Goal: Task Accomplishment & Management: Use online tool/utility

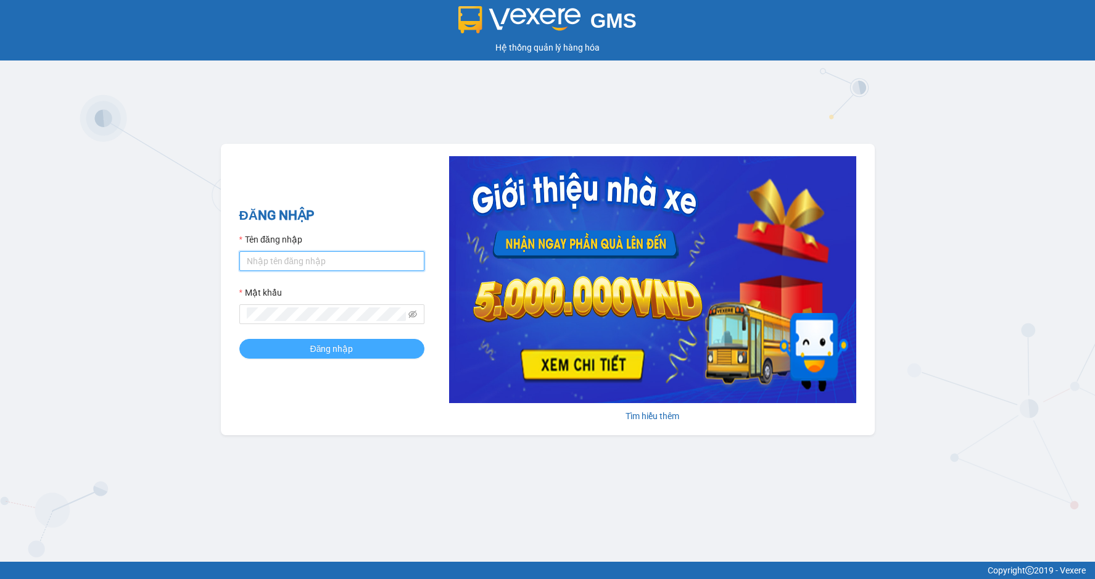
type input "chivan.vtp"
click at [319, 352] on span "Đăng nhập" at bounding box center [331, 349] width 43 height 14
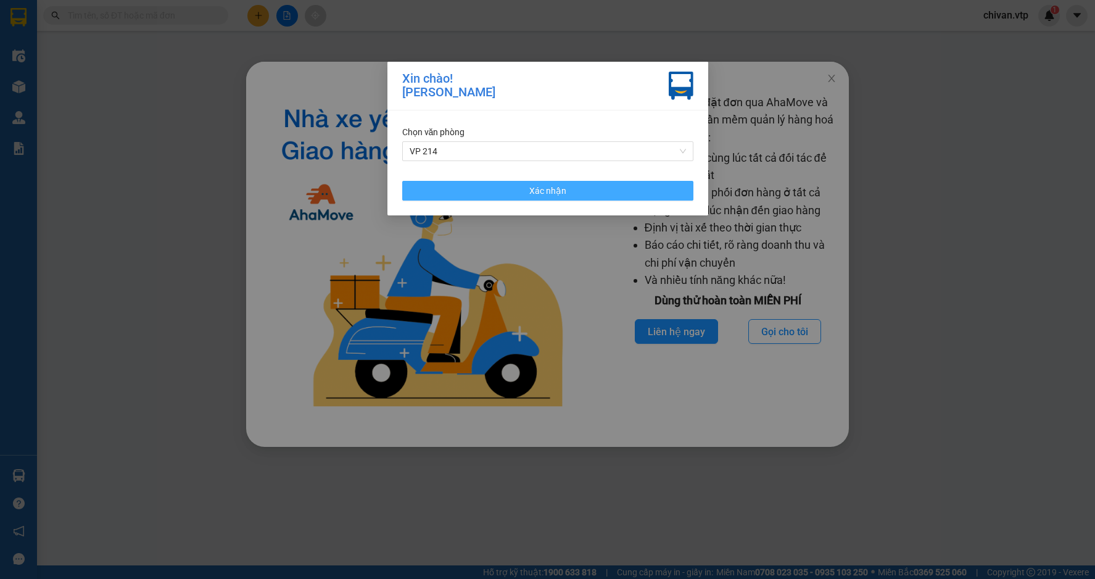
click at [497, 191] on button "Xác nhận" at bounding box center [547, 191] width 291 height 20
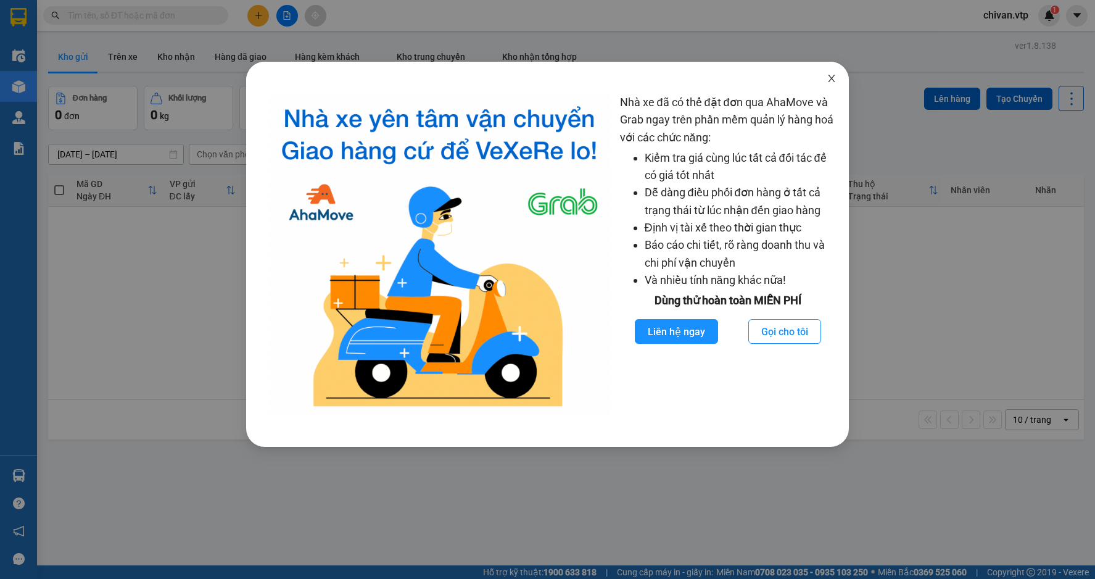
click at [829, 78] on icon "close" at bounding box center [832, 78] width 10 height 10
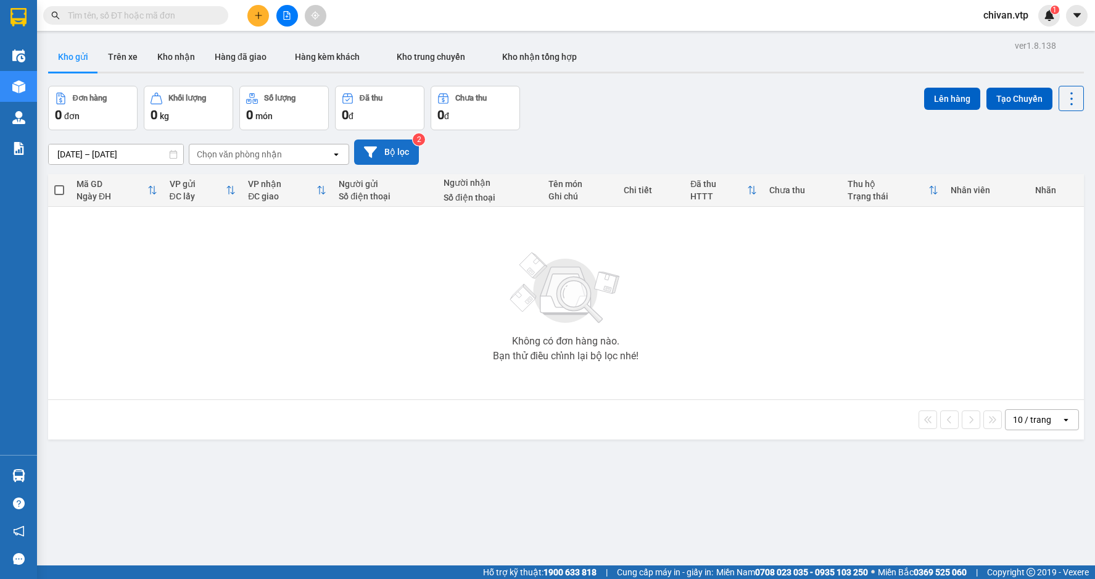
click at [387, 153] on button "Bộ lọc" at bounding box center [386, 151] width 65 height 25
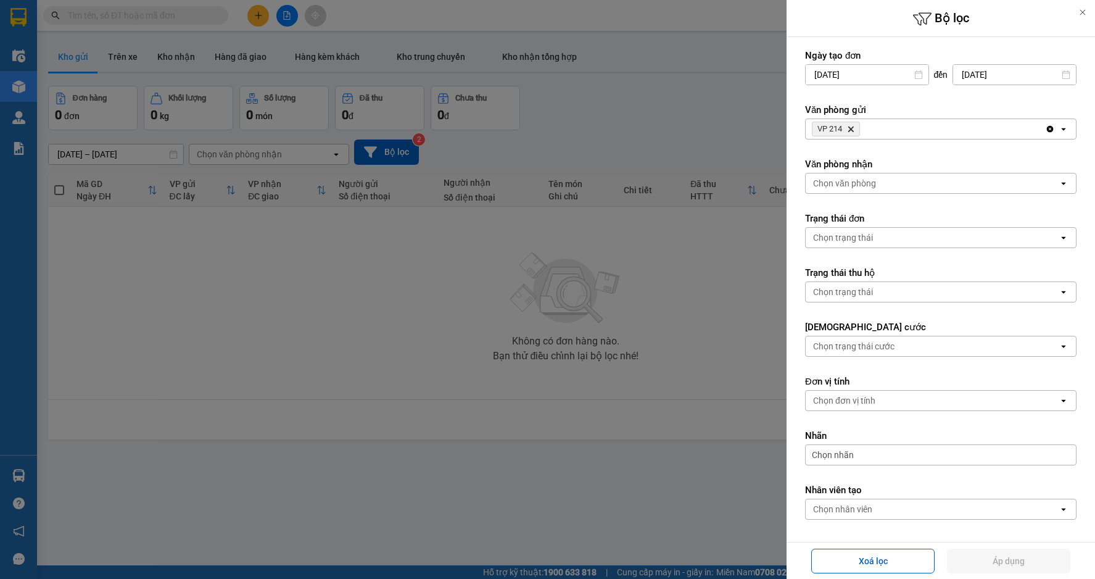
click at [852, 131] on icon "Delete" at bounding box center [850, 128] width 7 height 7
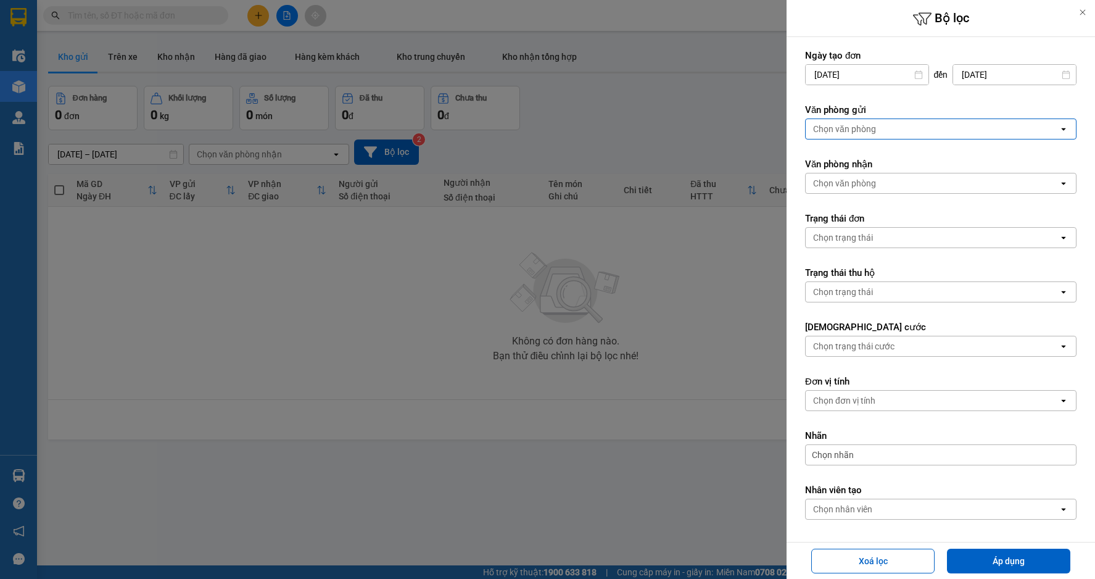
click at [869, 131] on div "Chọn văn phòng" at bounding box center [844, 129] width 63 height 12
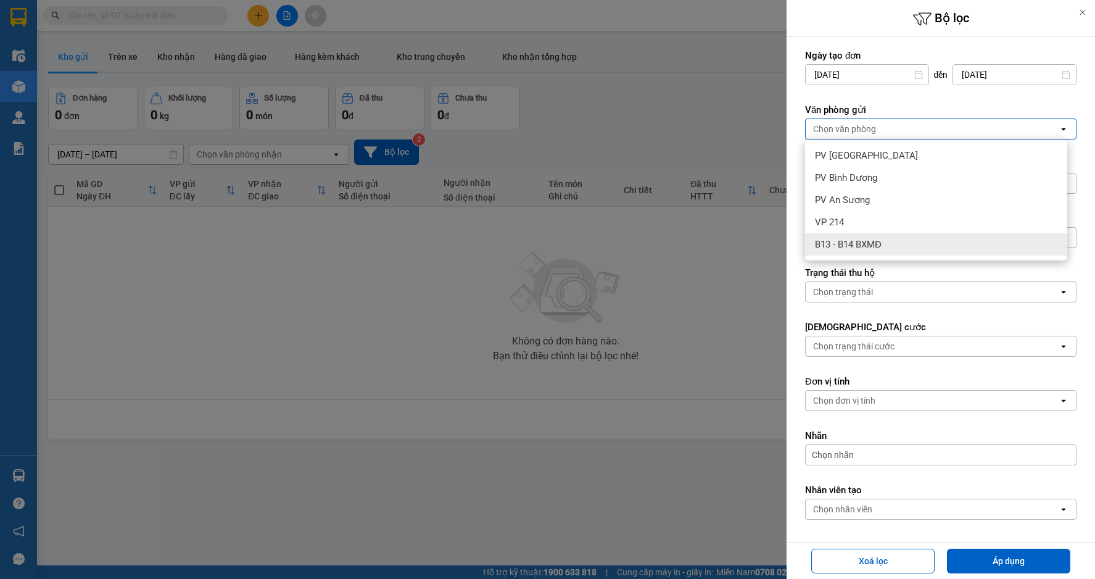
click at [851, 244] on span "B13 - B14 BXMĐ" at bounding box center [848, 244] width 67 height 12
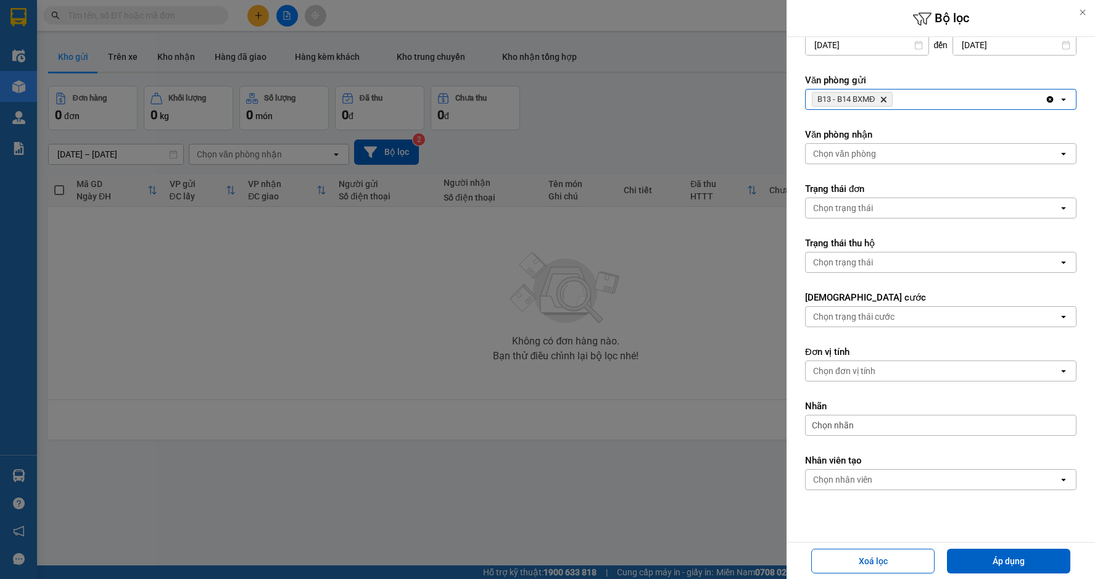
scroll to position [46, 0]
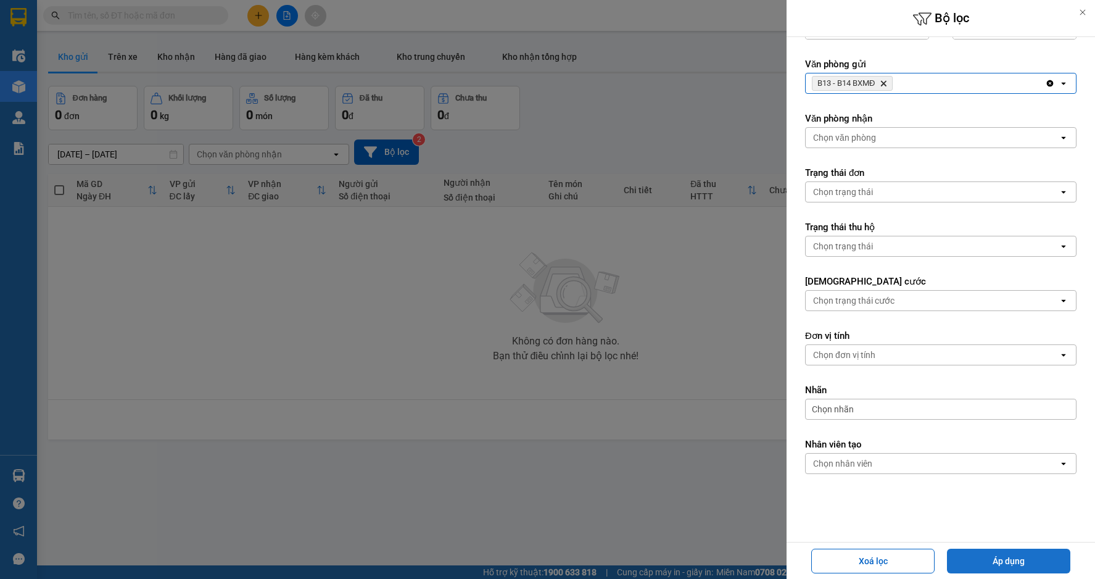
click at [999, 572] on button "Áp dụng" at bounding box center [1008, 560] width 123 height 25
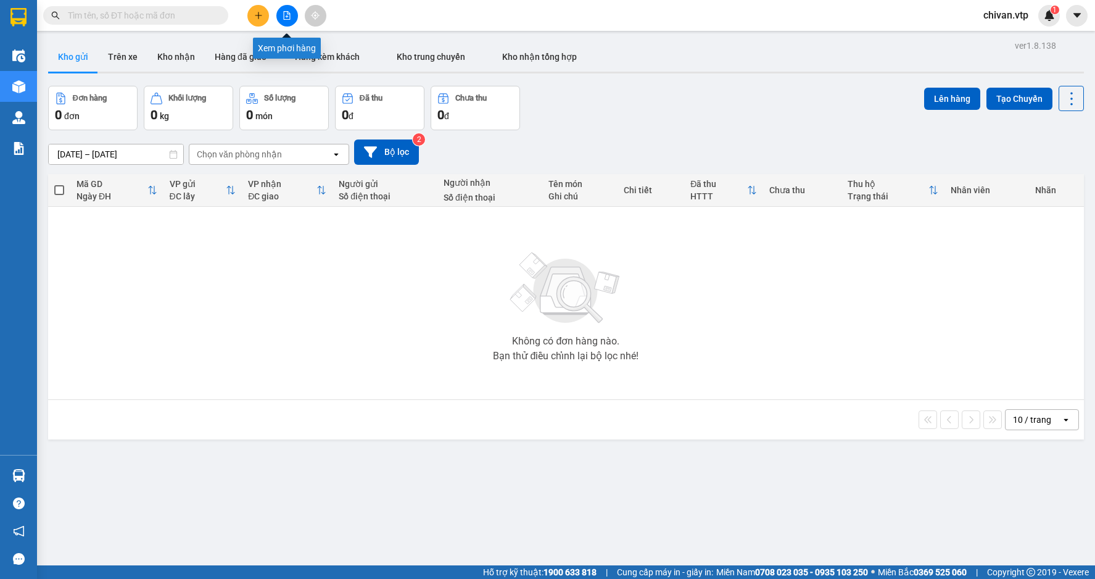
click at [291, 18] on icon "file-add" at bounding box center [287, 15] width 9 height 9
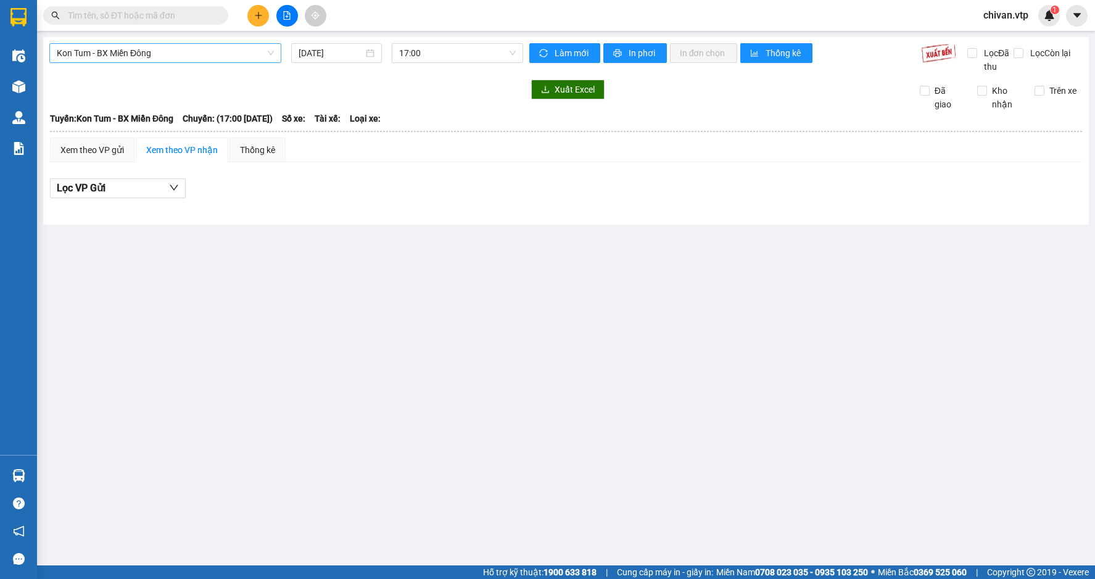
click at [243, 56] on span "Kon Tum - BX Miền Đông" at bounding box center [165, 53] width 217 height 19
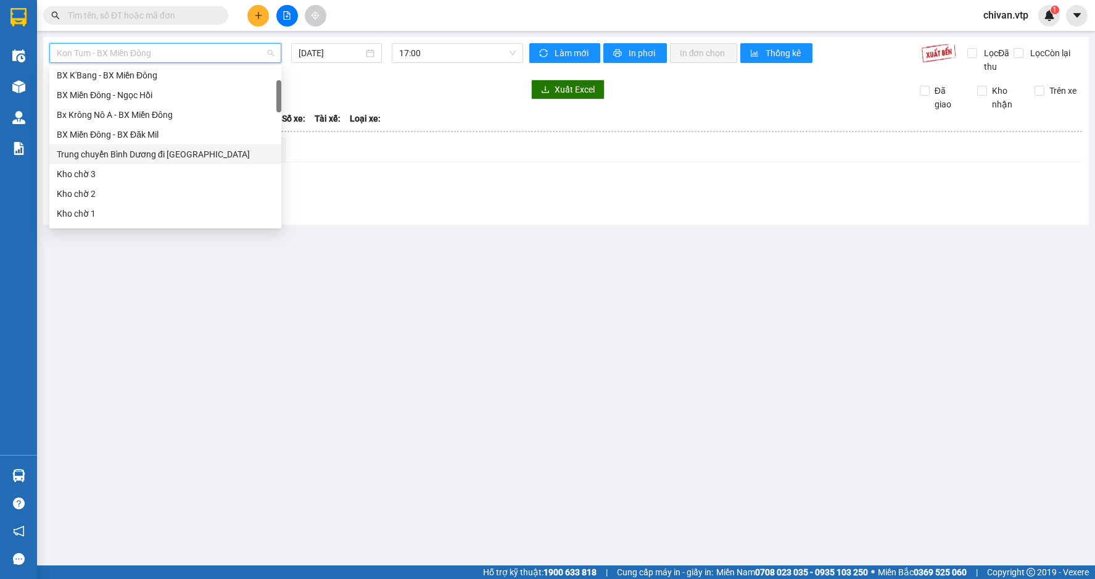
scroll to position [185, 0]
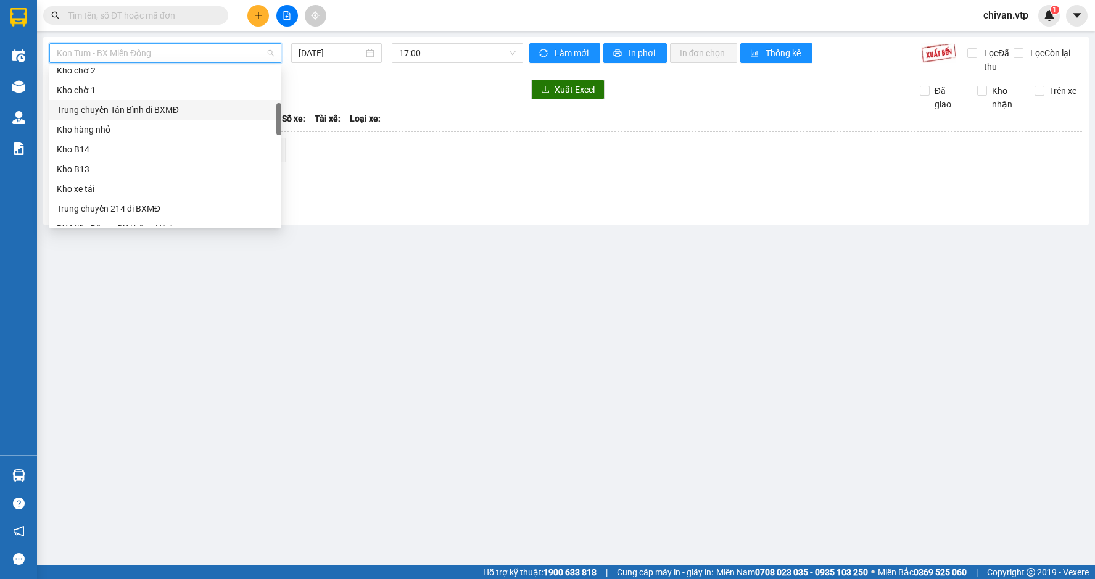
click at [144, 106] on div "Trung chuyển Tân Bình đi BXMĐ" at bounding box center [165, 110] width 217 height 14
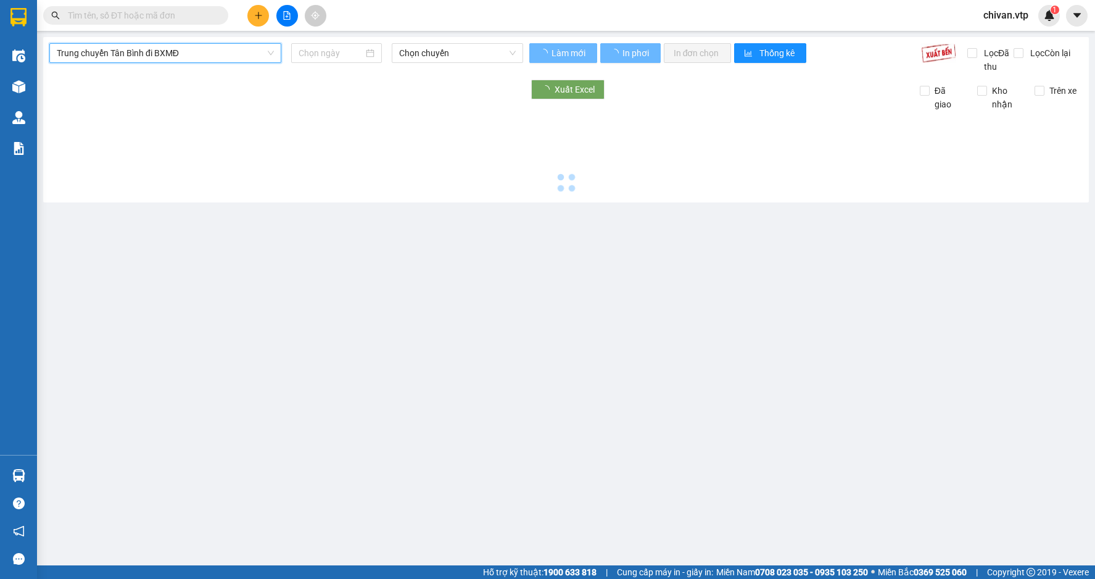
type input "[DATE]"
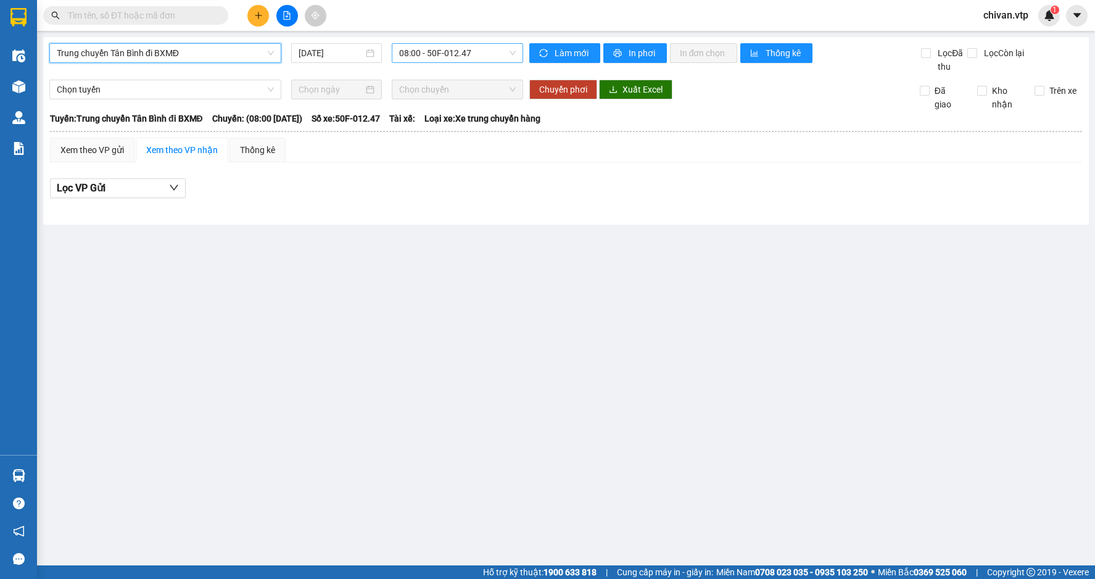
click at [457, 48] on span "08:00 - 50F-012.47" at bounding box center [457, 53] width 117 height 19
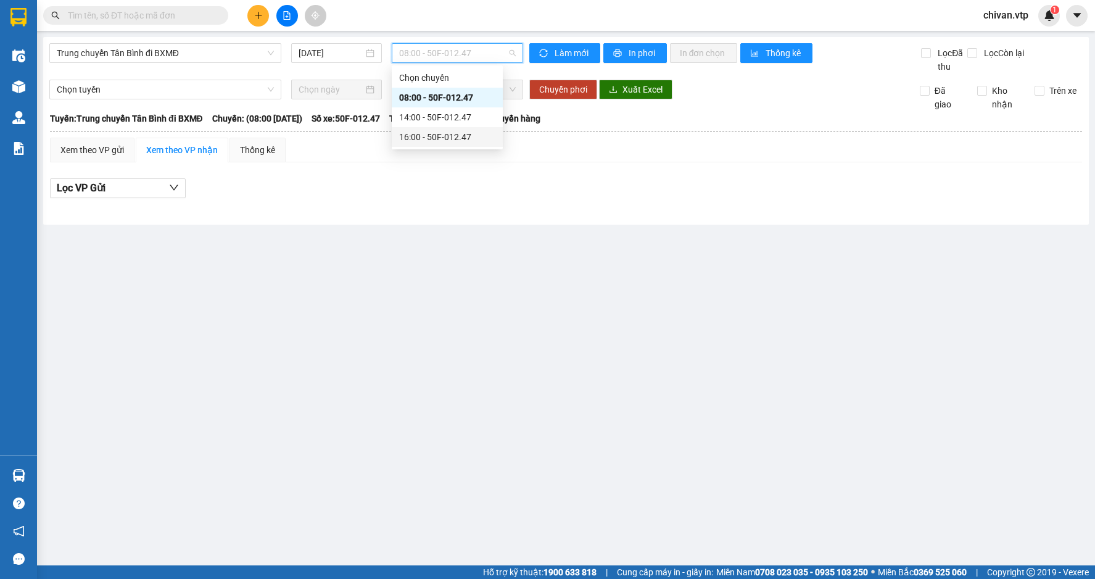
click at [432, 136] on div "16:00 - 50F-012.47" at bounding box center [447, 137] width 96 height 14
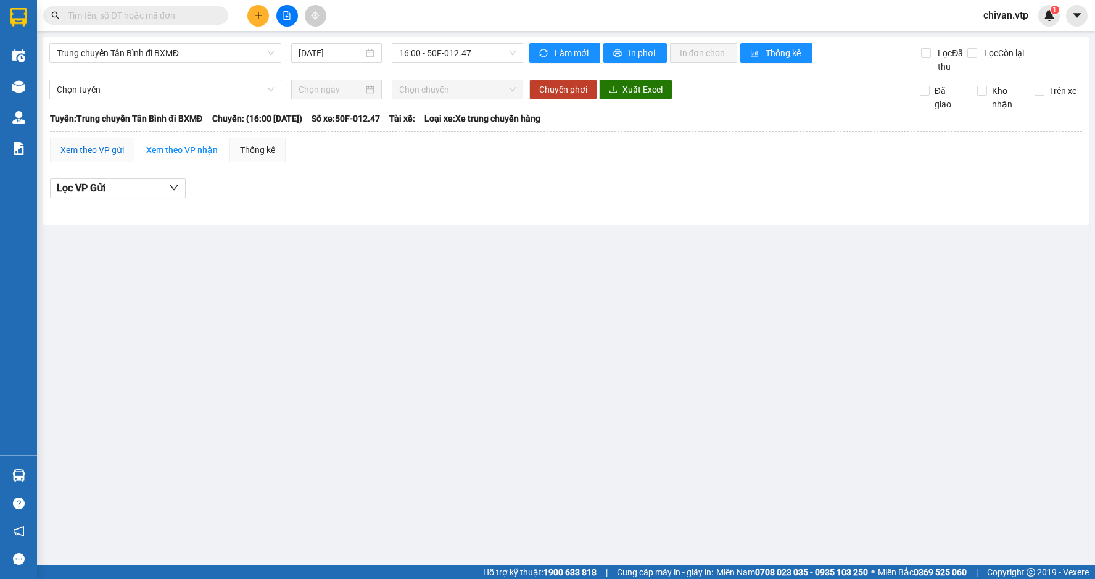
click at [82, 144] on div "Xem theo VP gửi" at bounding box center [92, 150] width 64 height 14
click at [431, 46] on span "16:00 - 50F-012.47" at bounding box center [457, 53] width 117 height 19
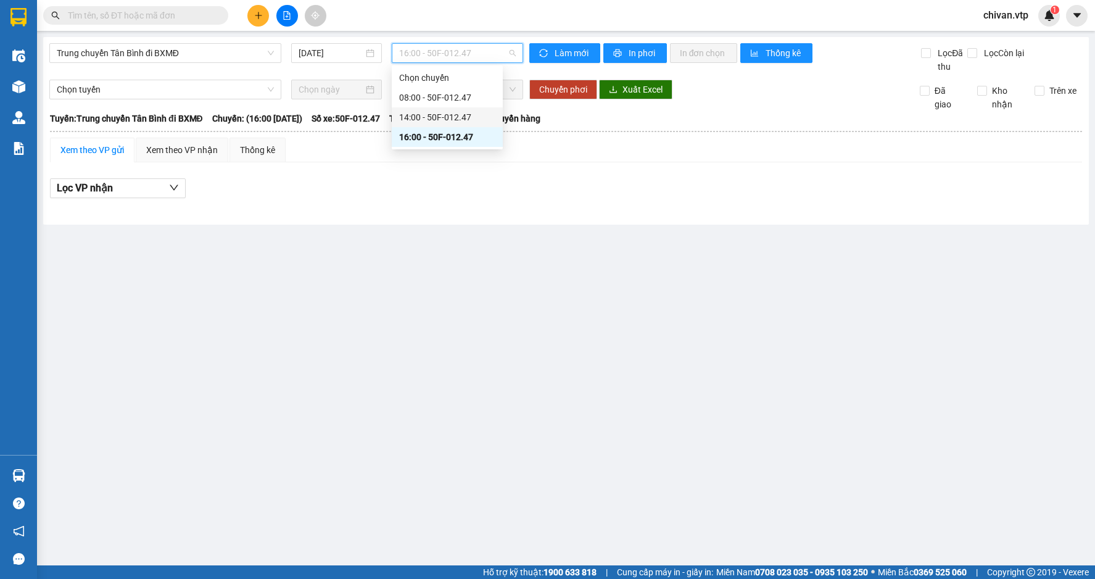
click at [445, 115] on div "14:00 - 50F-012.47" at bounding box center [447, 117] width 96 height 14
click at [184, 49] on span "Trung chuyển Tân Bình đi BXMĐ" at bounding box center [165, 53] width 217 height 19
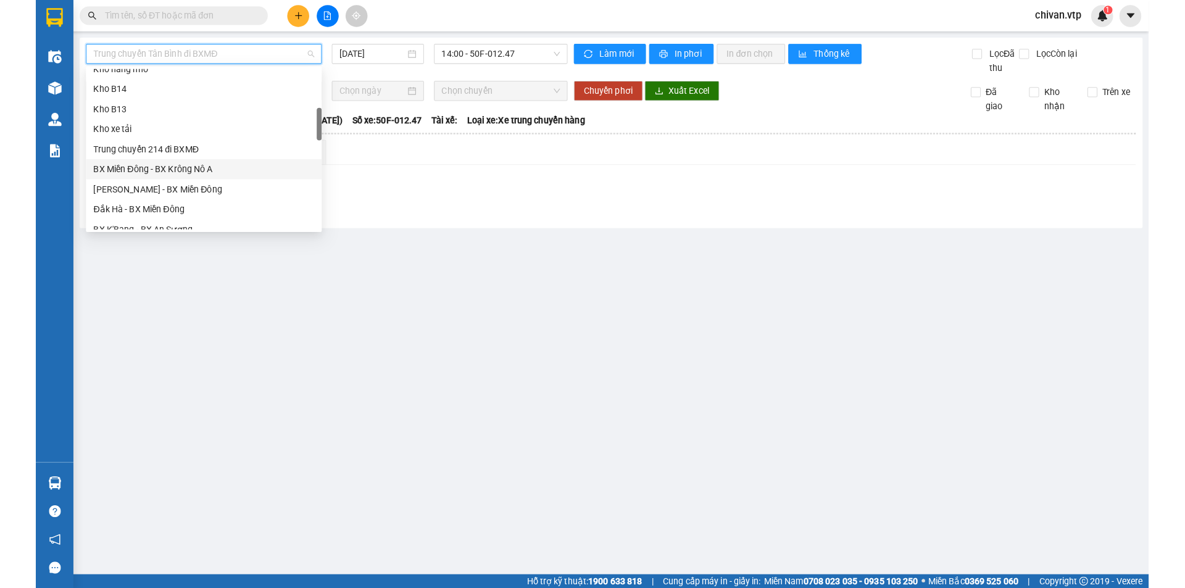
scroll to position [308, 0]
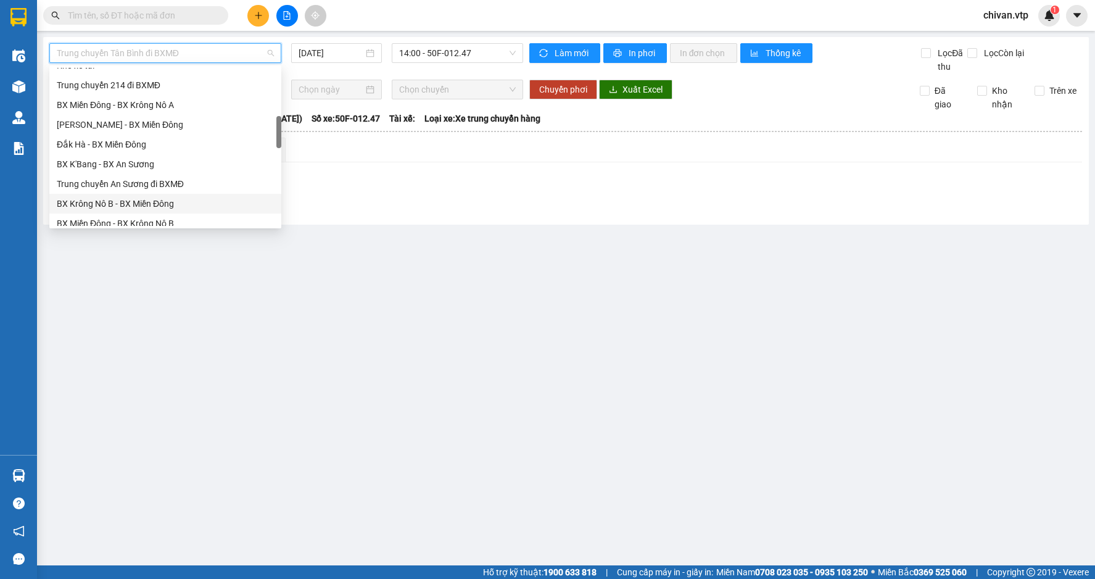
click at [163, 199] on div "BX Krông Nô B - BX Miền Đông" at bounding box center [165, 204] width 217 height 14
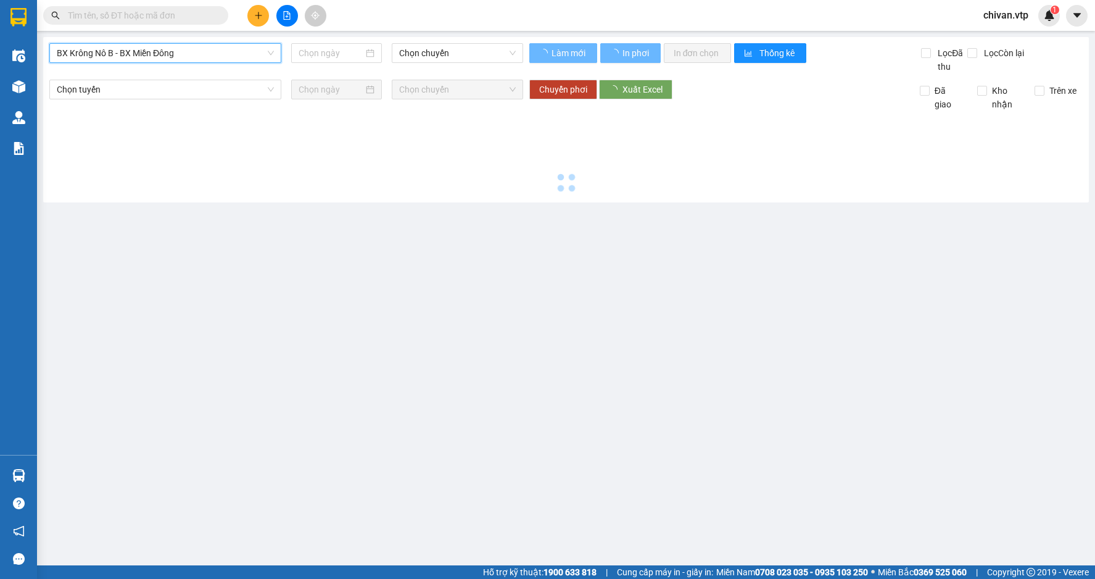
type input "[DATE]"
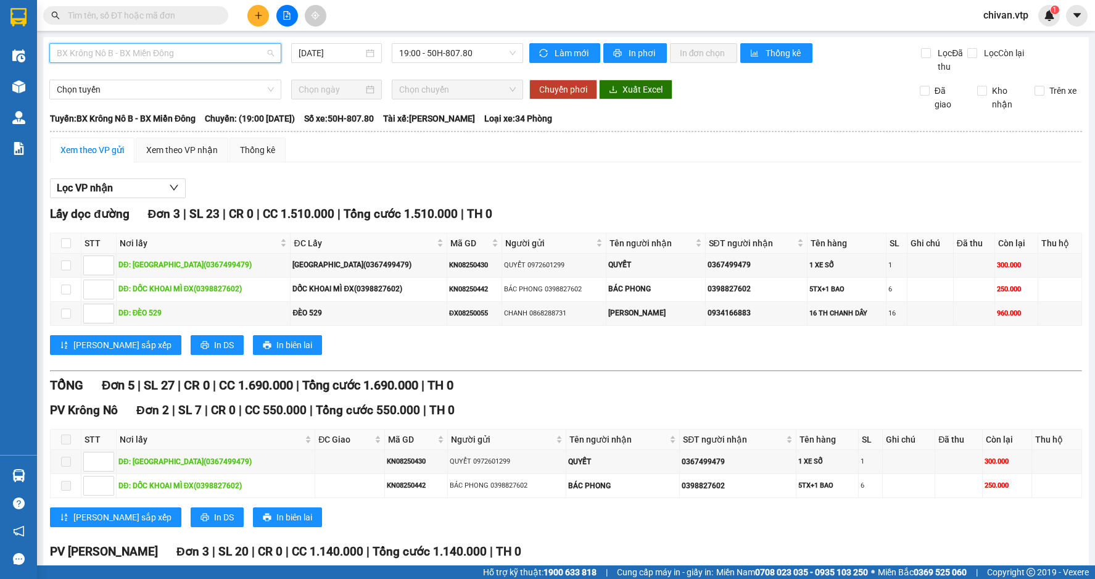
click at [157, 55] on span "BX Krông Nô B - BX Miền Đông" at bounding box center [165, 53] width 217 height 19
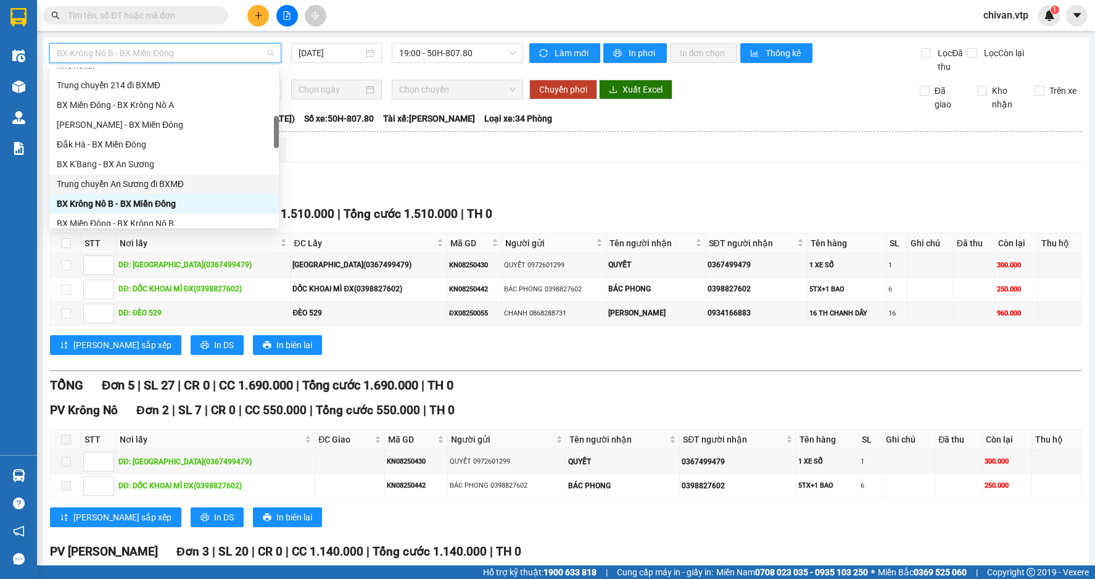
click at [167, 183] on div "Trung chuyển An Sương đi BXMĐ" at bounding box center [164, 184] width 215 height 14
type input "[DATE]"
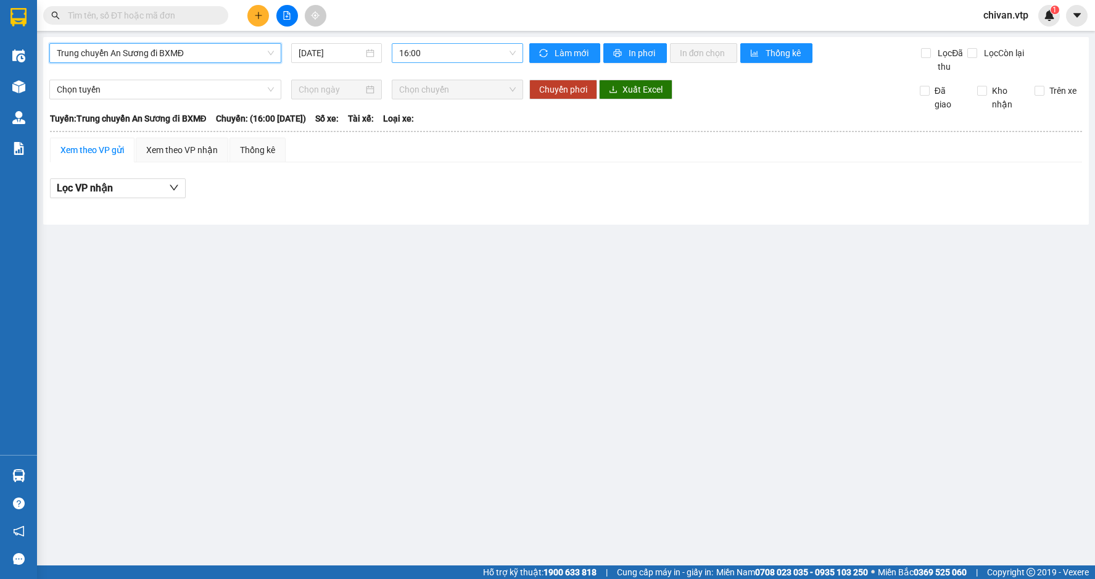
click at [415, 51] on span "16:00" at bounding box center [457, 53] width 117 height 19
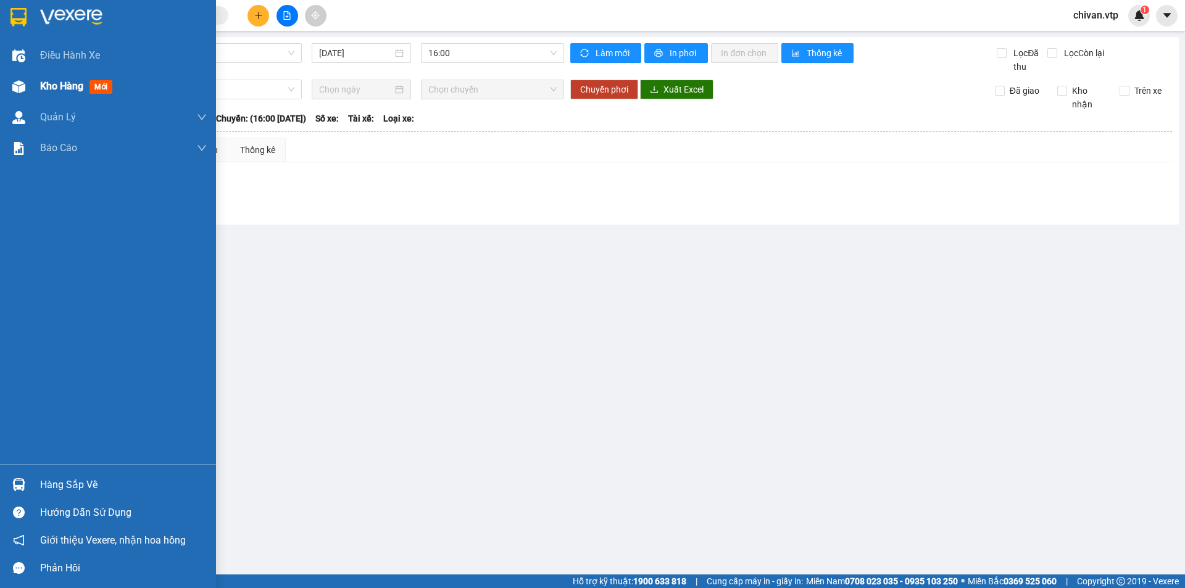
click at [28, 85] on div at bounding box center [19, 87] width 22 height 22
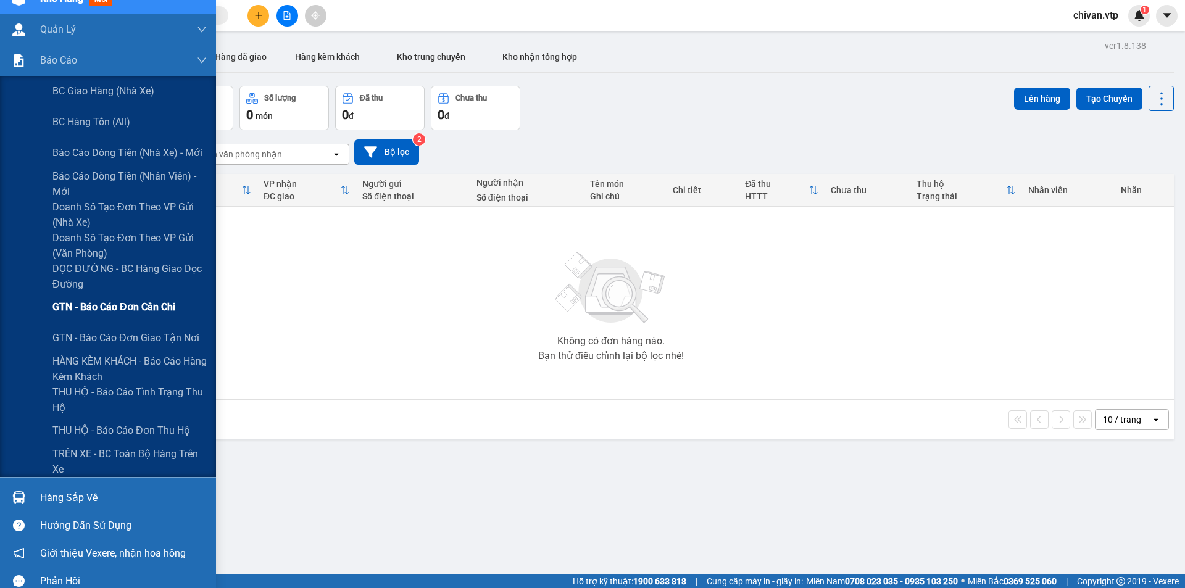
scroll to position [101, 0]
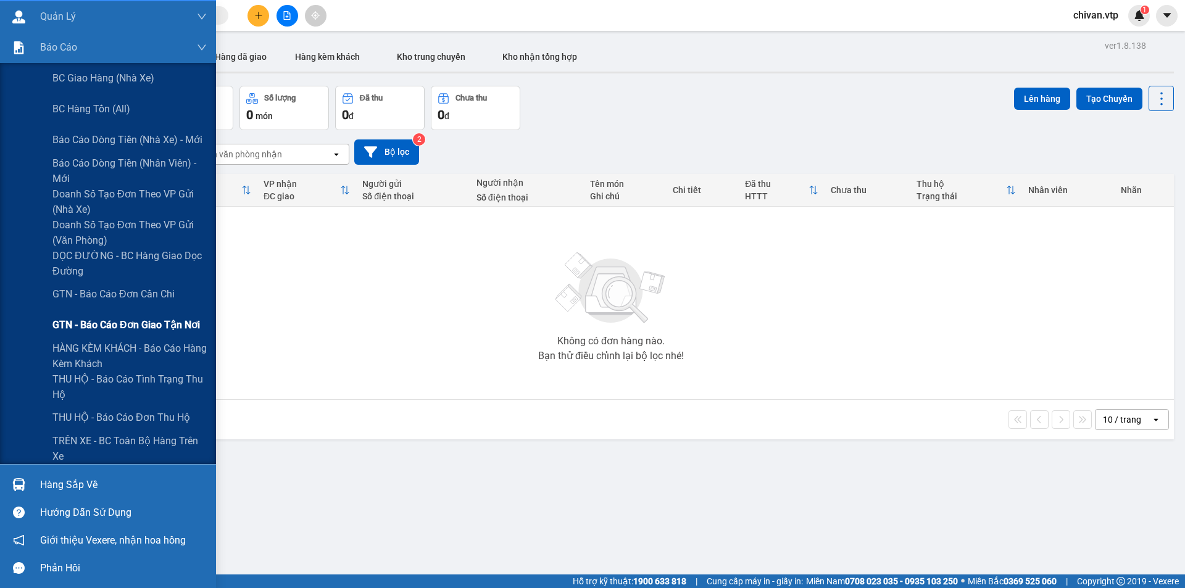
click at [128, 327] on span "GTN - Báo cáo đơn giao tận nơi" at bounding box center [125, 324] width 147 height 15
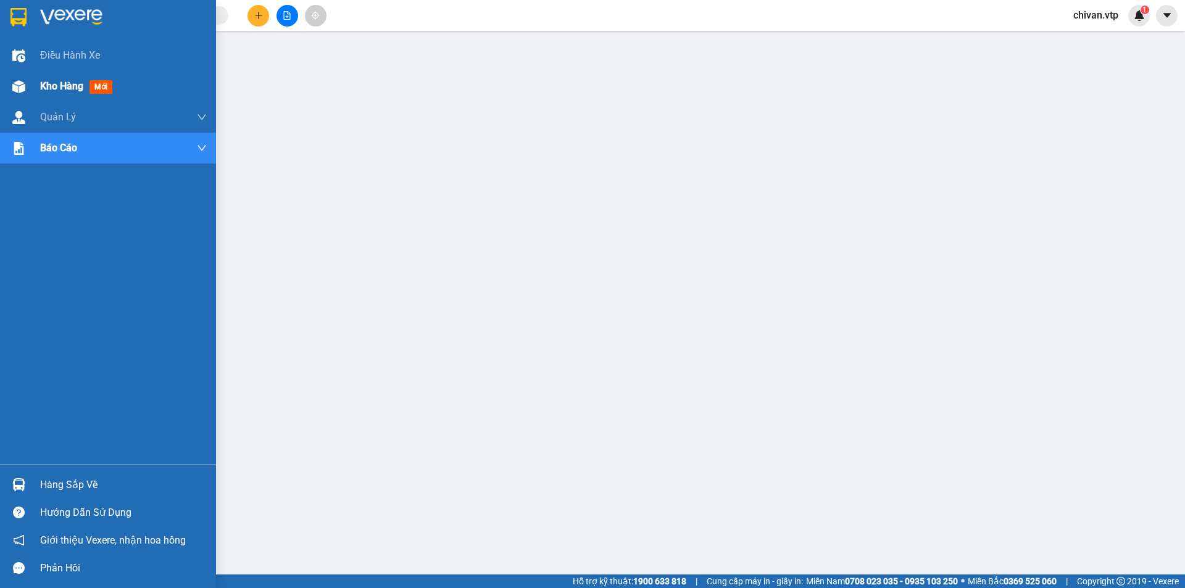
click at [75, 85] on span "Kho hàng" at bounding box center [61, 86] width 43 height 12
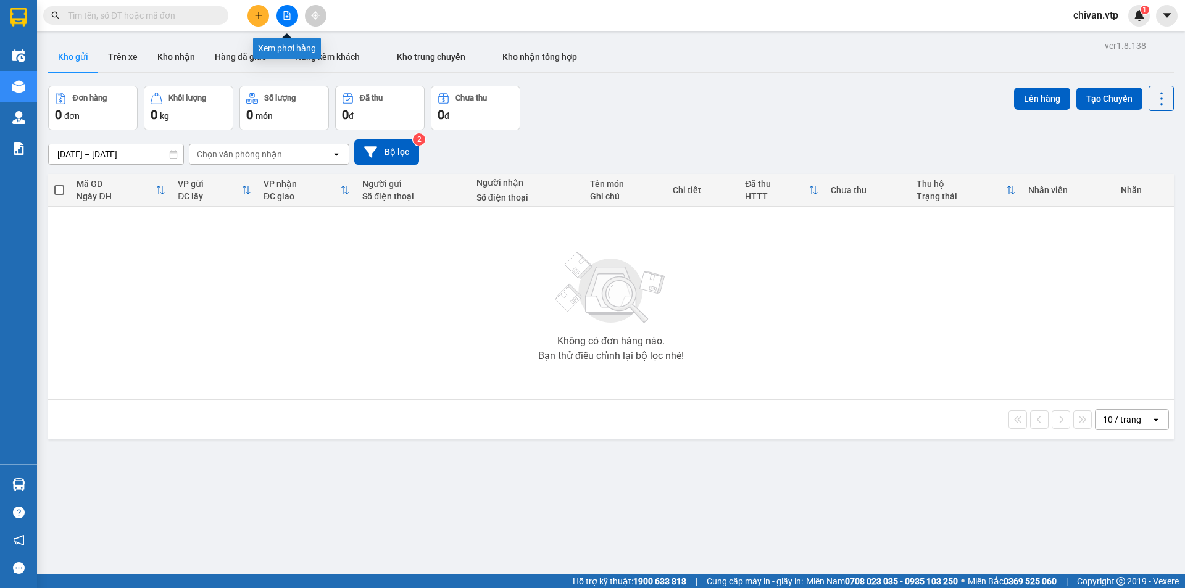
click at [284, 18] on icon "file-add" at bounding box center [287, 15] width 7 height 9
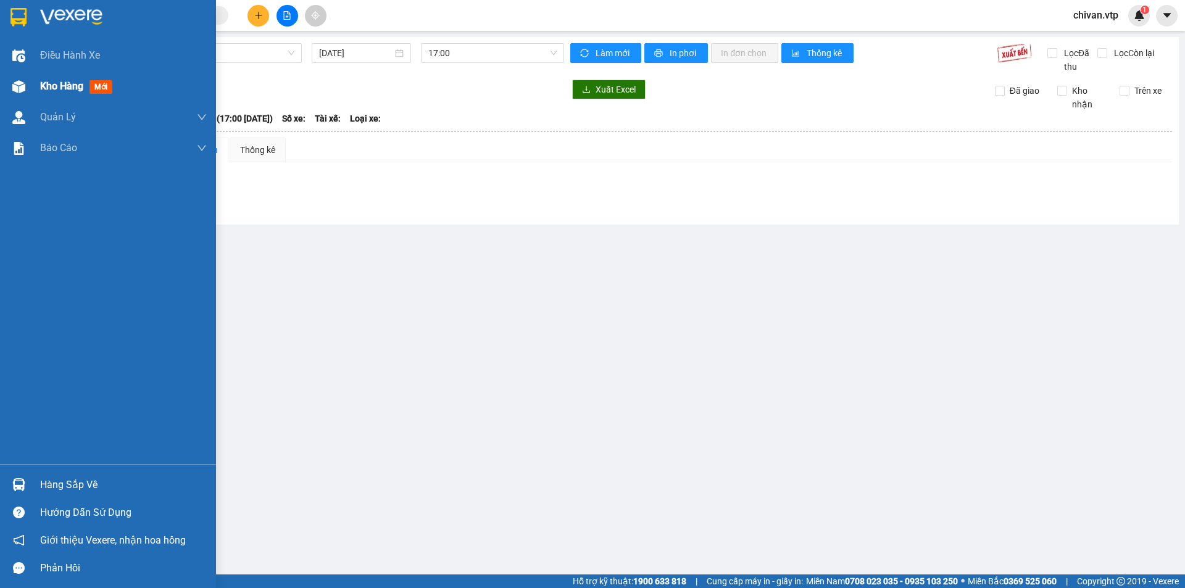
click at [25, 74] on div "Kho hàng mới" at bounding box center [108, 86] width 216 height 31
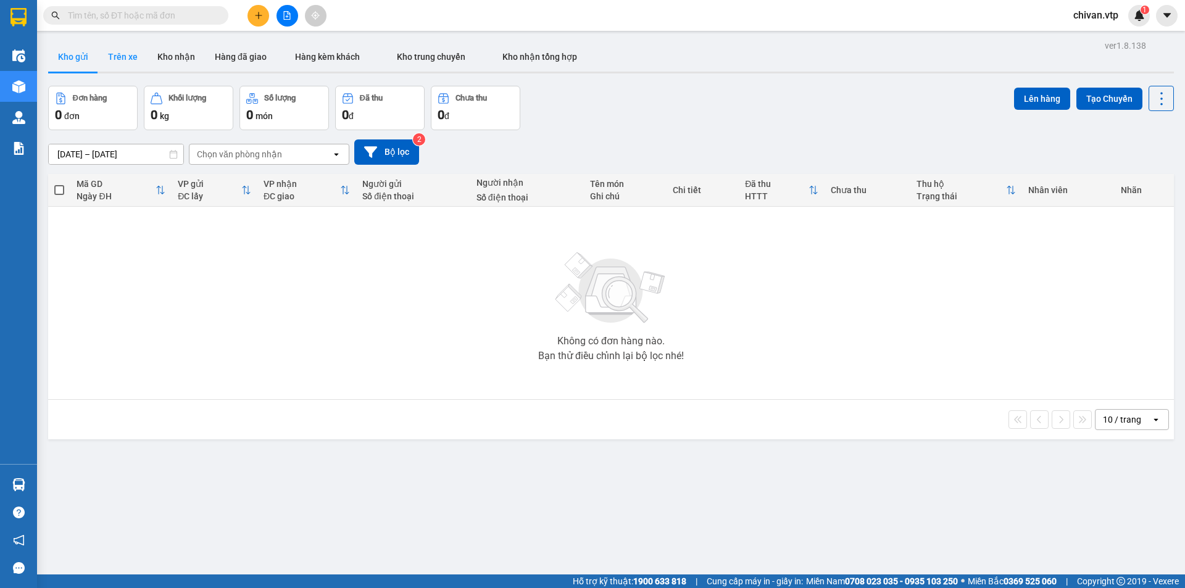
click at [111, 59] on button "Trên xe" at bounding box center [122, 57] width 49 height 30
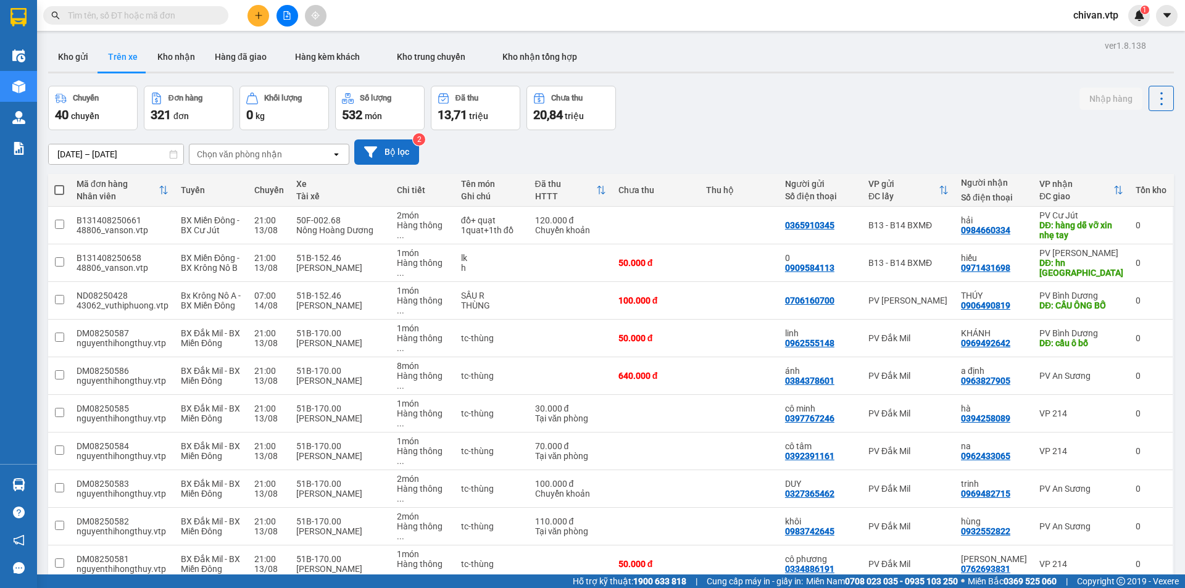
click at [413, 159] on button "Bộ lọc" at bounding box center [386, 151] width 65 height 25
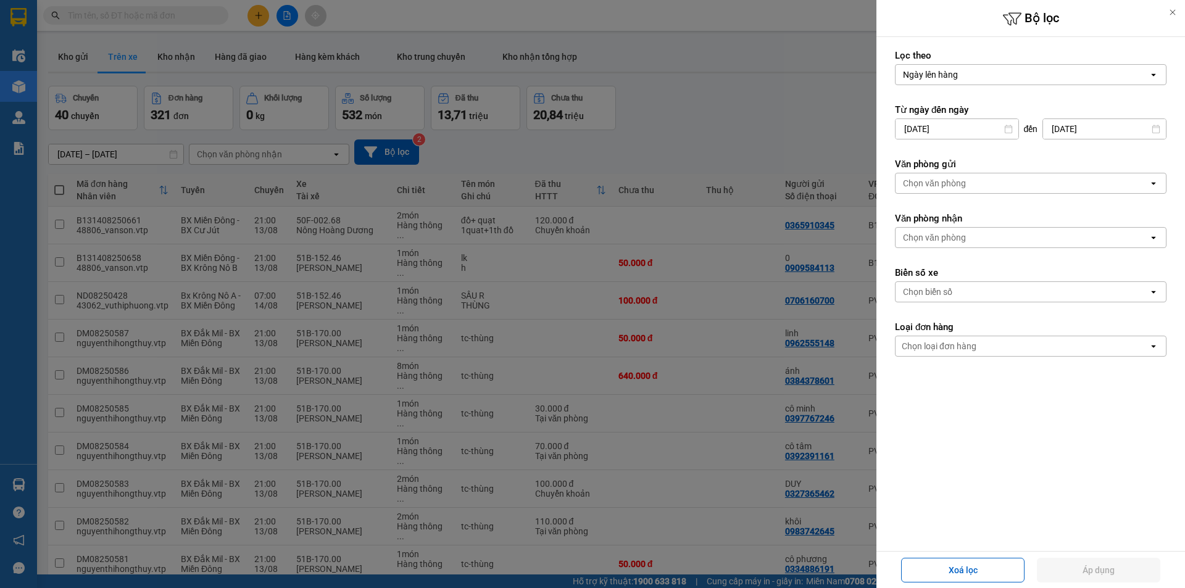
click at [1068, 241] on div "Chọn văn phòng" at bounding box center [1021, 238] width 253 height 20
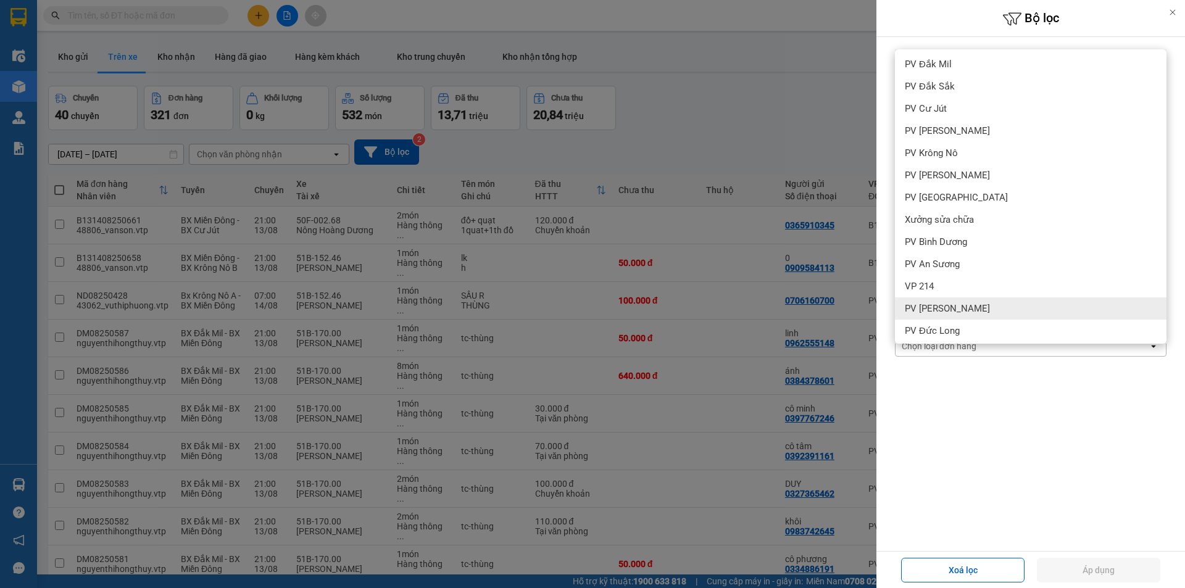
scroll to position [382, 0]
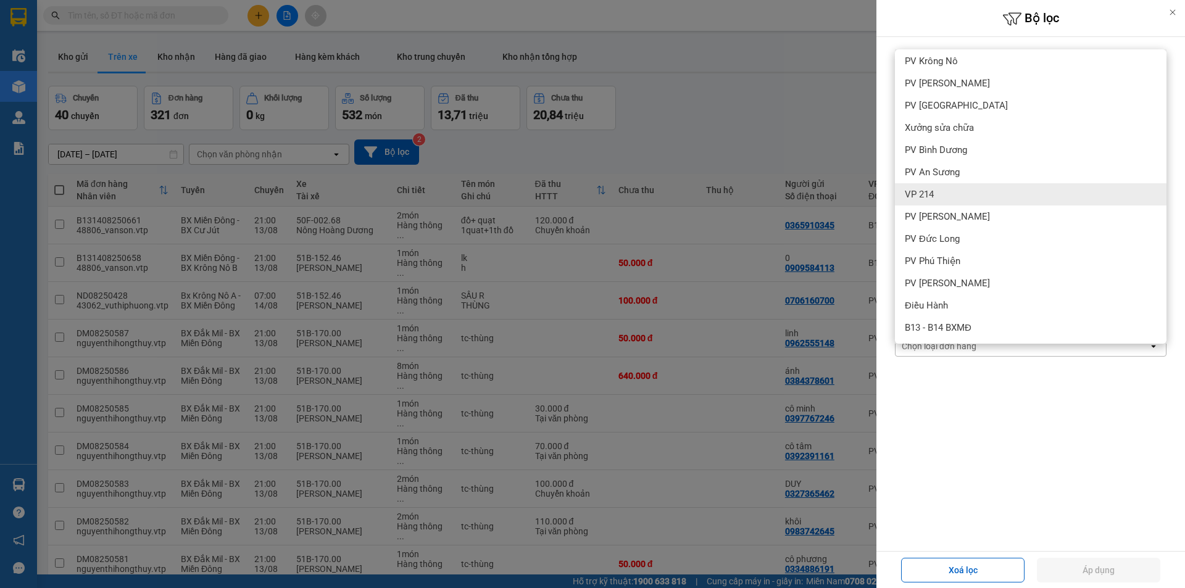
click at [922, 187] on div "VP 214" at bounding box center [1030, 194] width 271 height 22
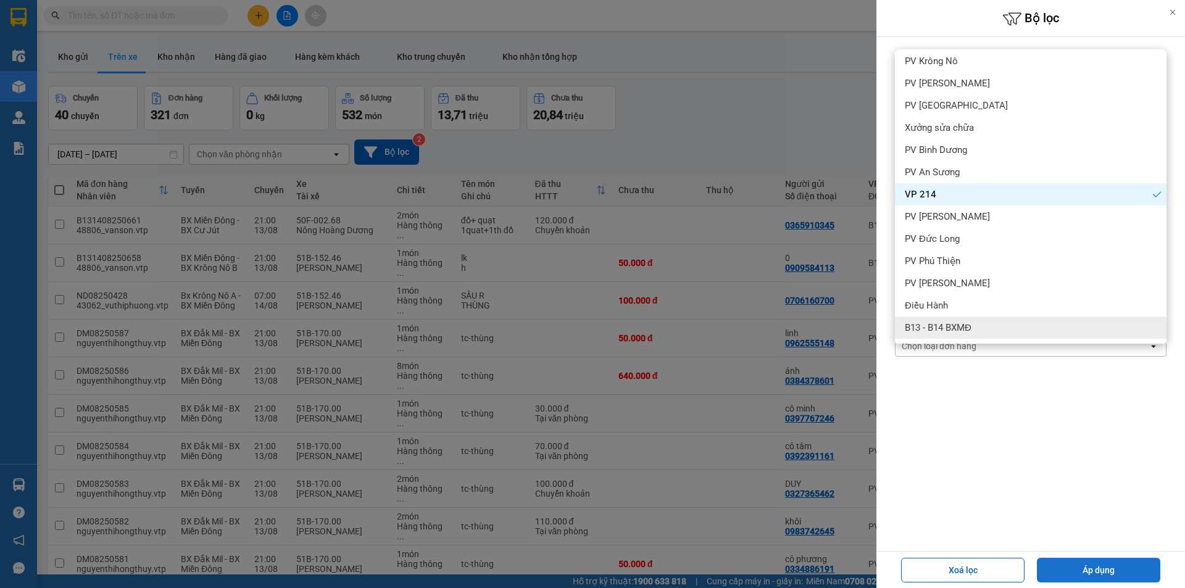
click at [1095, 570] on button "Áp dụng" at bounding box center [1098, 570] width 123 height 25
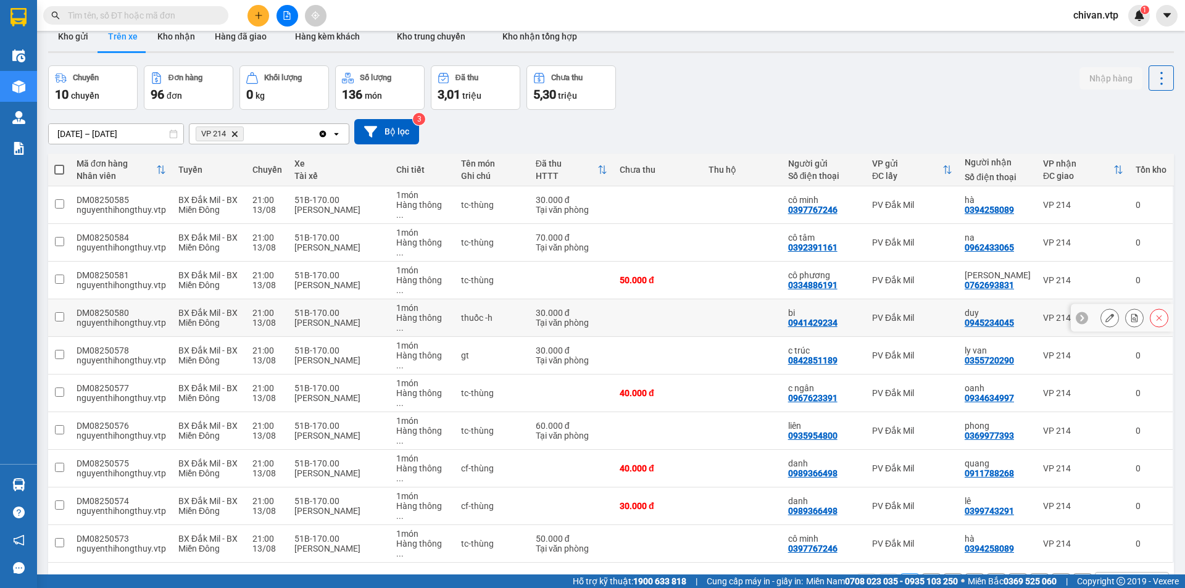
scroll to position [0, 0]
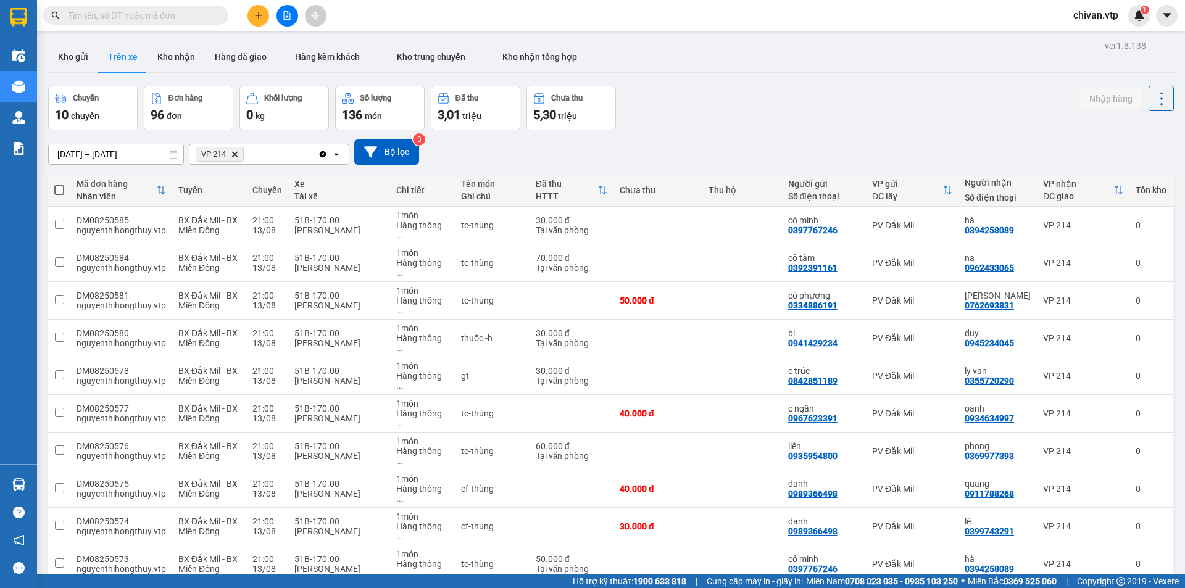
click at [1095, 481] on span "100 / trang" at bounding box center [1117, 477] width 44 height 12
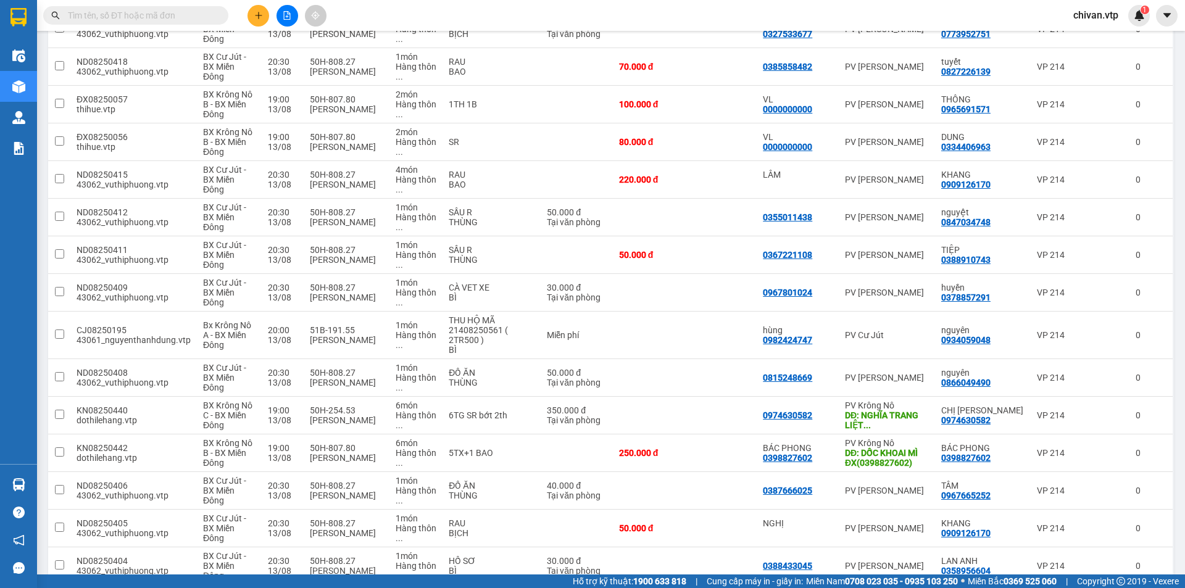
scroll to position [2871, 0]
